Goal: Information Seeking & Learning: Learn about a topic

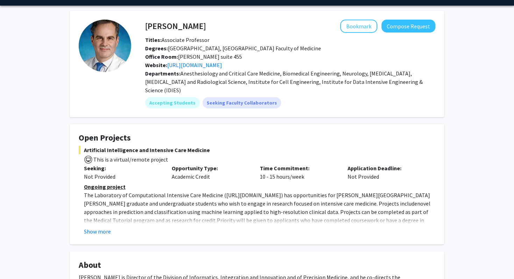
scroll to position [22, 0]
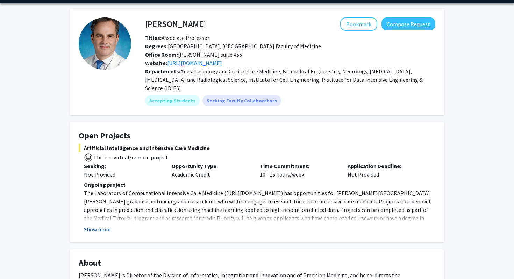
click at [107, 225] on button "Show more" at bounding box center [97, 229] width 27 height 8
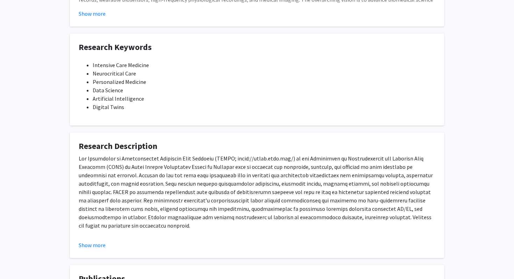
scroll to position [404, 0]
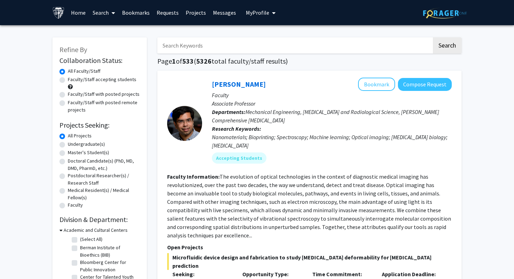
click at [102, 153] on label "Master's Student(s)" at bounding box center [88, 152] width 41 height 7
click at [72, 153] on input "Master's Student(s)" at bounding box center [70, 151] width 5 height 5
radio input "true"
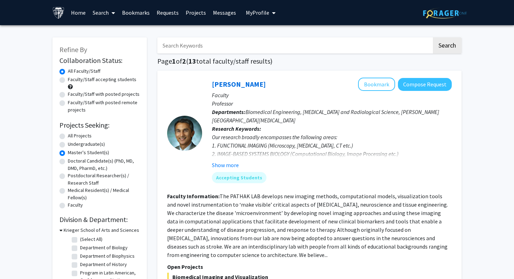
click at [126, 80] on label "Faculty/Staff accepting students" at bounding box center [102, 79] width 69 height 7
click at [72, 80] on input "Faculty/Staff accepting students" at bounding box center [70, 78] width 5 height 5
radio input "true"
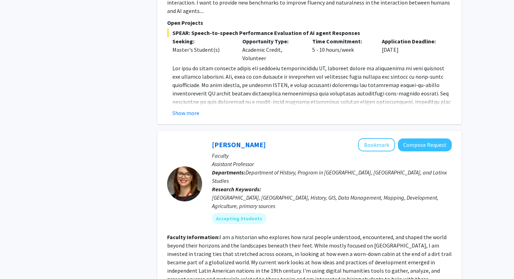
scroll to position [522, 0]
